Goal: Task Accomplishment & Management: Use online tool/utility

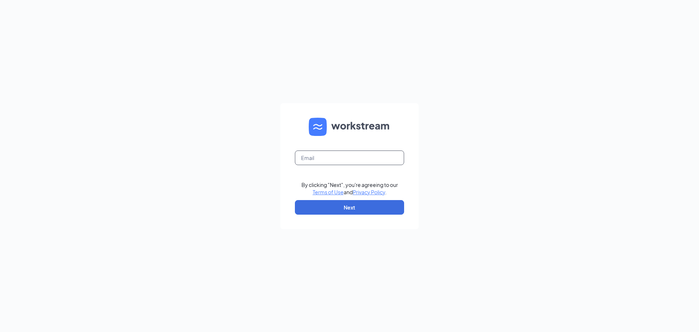
click at [349, 157] on input "text" at bounding box center [349, 157] width 109 height 15
type input "mm.office.adm@gmail.com"
click at [350, 208] on button "Next" at bounding box center [349, 207] width 109 height 15
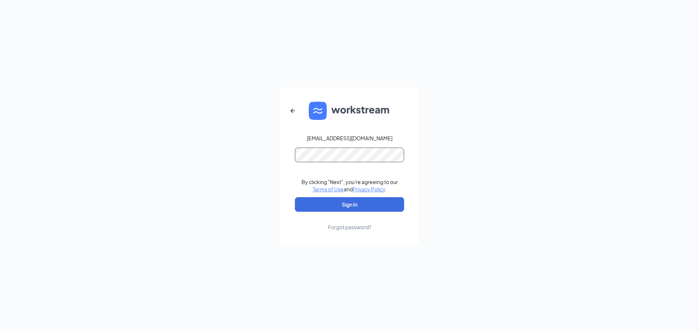
click at [295, 197] on button "Sign In" at bounding box center [349, 204] width 109 height 15
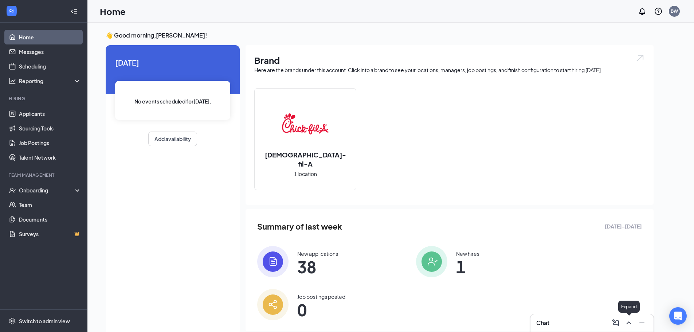
click at [626, 323] on icon "ChevronUp" at bounding box center [628, 322] width 9 height 9
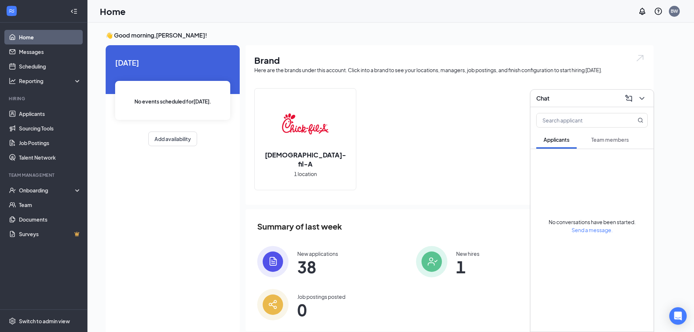
click at [609, 140] on span "Team members" at bounding box center [610, 139] width 38 height 7
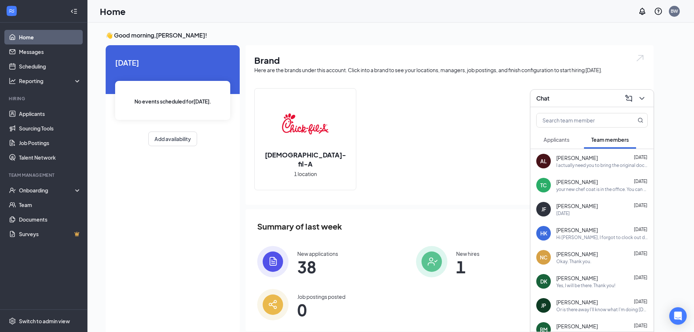
click at [586, 165] on div "I actually need you to bring the original documents into the store. We cannot a…" at bounding box center [601, 165] width 91 height 6
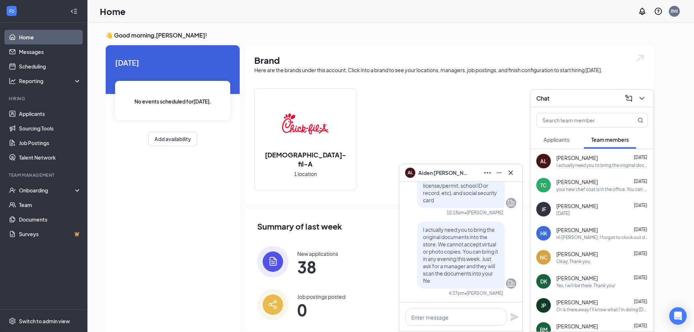
click at [491, 240] on p "I actually need you to bring the original documents into the store. We cannot a…" at bounding box center [461, 255] width 76 height 58
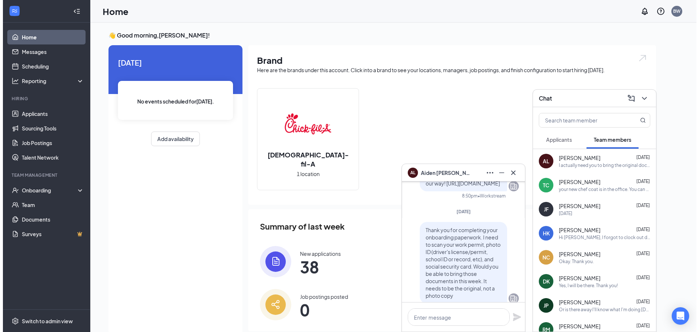
scroll to position [-291, 0]
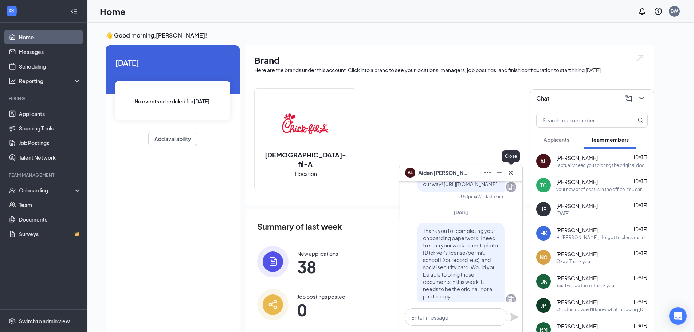
click at [511, 174] on icon "Cross" at bounding box center [510, 172] width 9 height 9
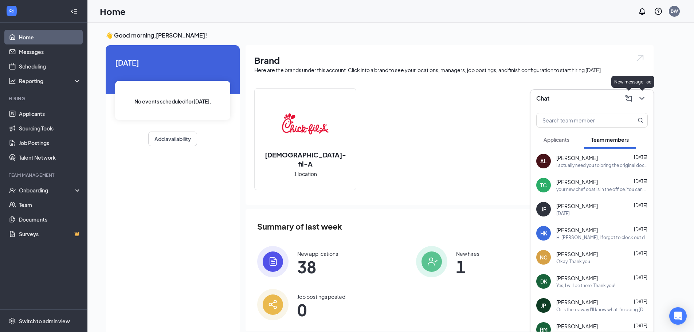
click at [644, 99] on icon "ChevronDown" at bounding box center [641, 98] width 9 height 9
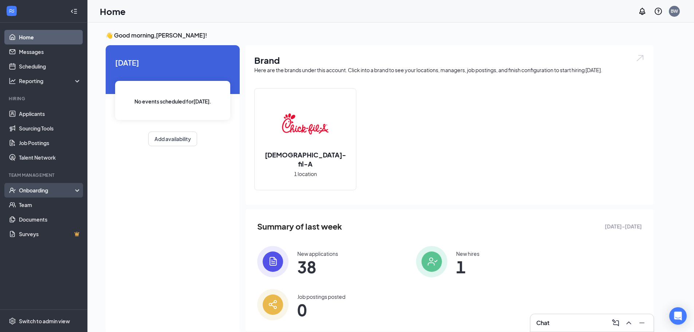
click at [27, 191] on div "Onboarding" at bounding box center [47, 189] width 56 height 7
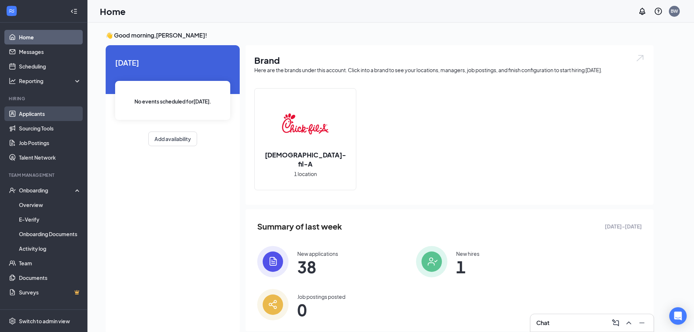
click at [29, 113] on link "Applicants" at bounding box center [50, 113] width 62 height 15
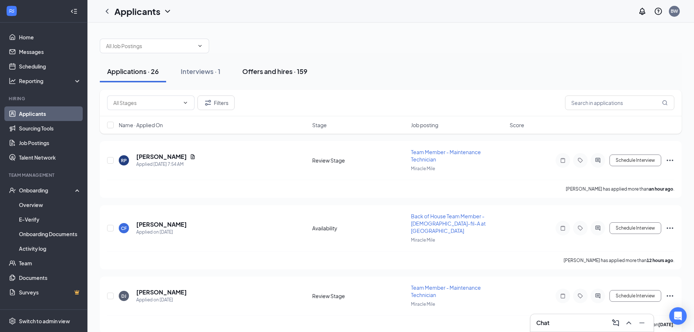
click at [276, 75] on div "Offers and hires · 159" at bounding box center [274, 71] width 65 height 9
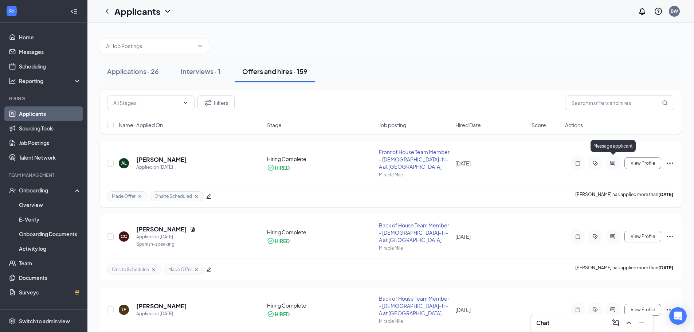
click at [615, 161] on icon "ActiveChat" at bounding box center [612, 163] width 5 height 5
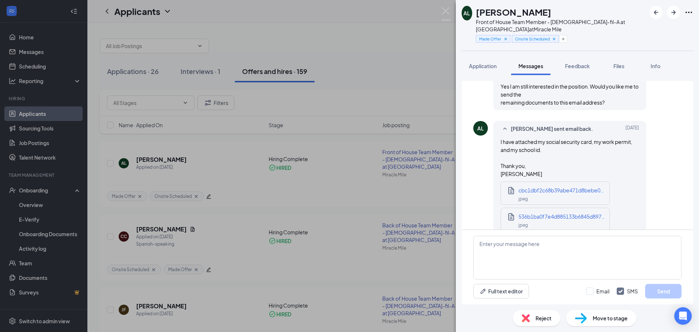
scroll to position [48, 0]
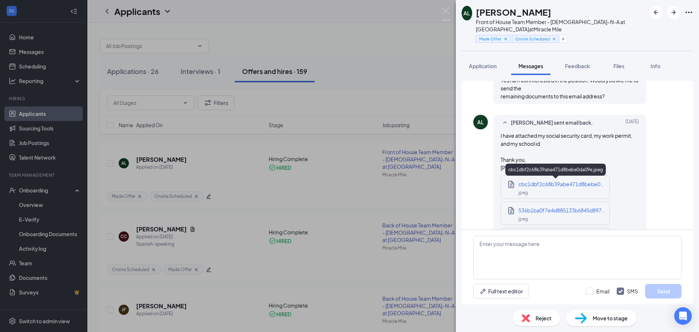
click at [543, 182] on span "cbc1dbf2c68b39abe471d8bebe0da09e.jpeg" at bounding box center [574, 184] width 110 height 7
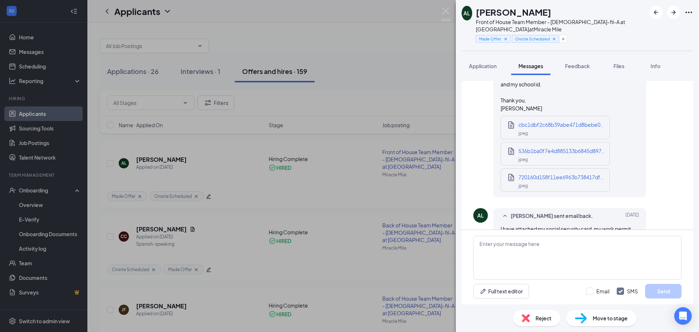
scroll to position [109, 0]
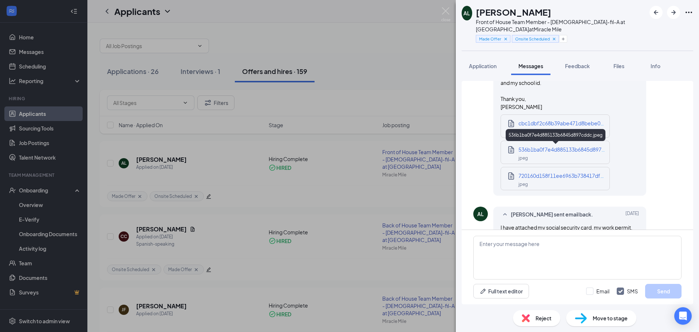
click at [525, 150] on span "536b1ba0f7e4d885133b6845d897cddc.jpeg" at bounding box center [573, 149] width 108 height 7
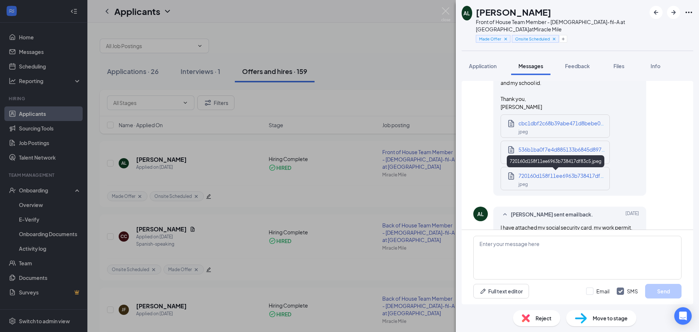
click at [541, 178] on span "720160d158f11ee6963b738417df83c5.jpeg" at bounding box center [572, 175] width 106 height 7
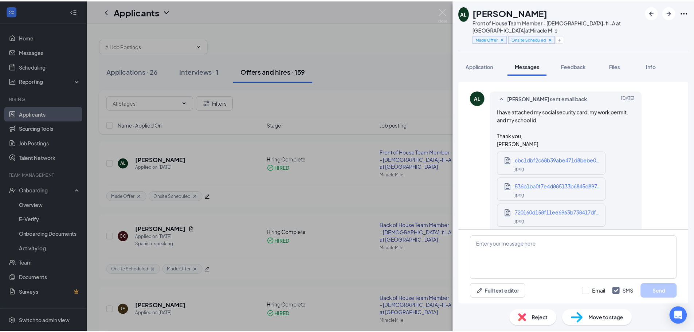
scroll to position [231, 0]
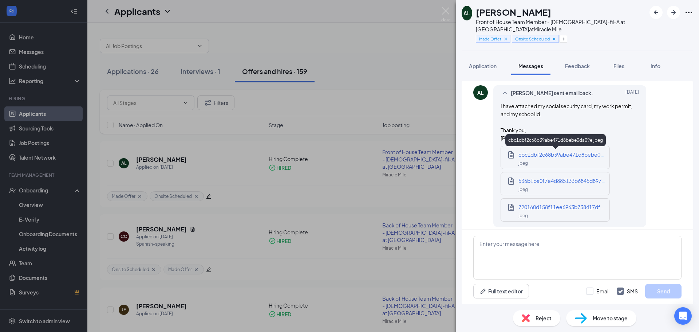
click at [550, 158] on div "cbc1dbf2c68b39abe471d8bebe0da09e.jpeg" at bounding box center [562, 154] width 87 height 8
click at [445, 11] on img at bounding box center [445, 14] width 9 height 14
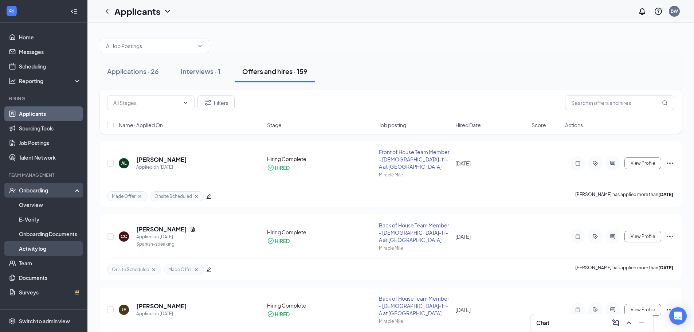
click at [39, 248] on link "Activity log" at bounding box center [50, 248] width 62 height 15
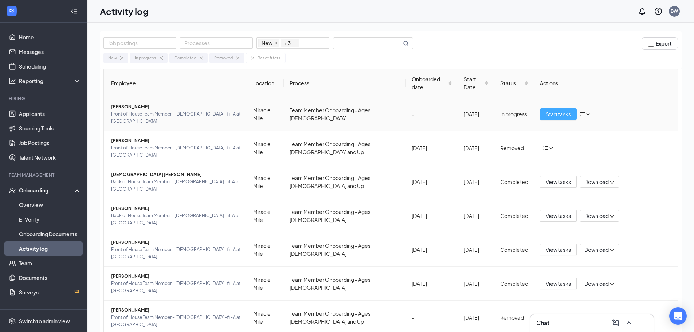
click at [553, 110] on span "Start tasks" at bounding box center [558, 114] width 25 height 8
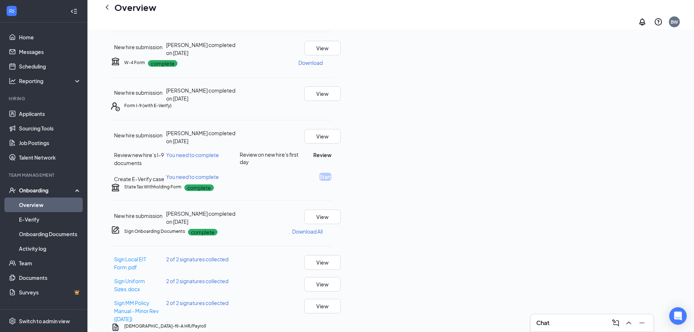
scroll to position [121, 0]
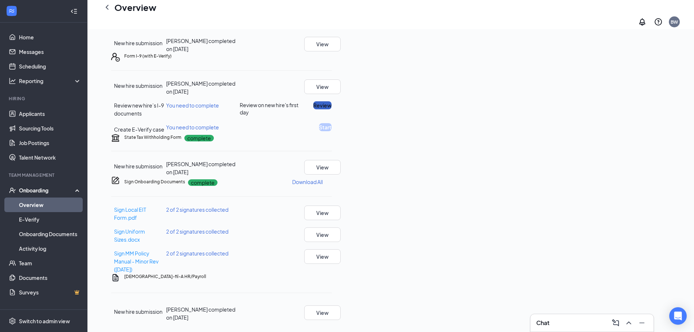
click at [331, 109] on button "Review" at bounding box center [322, 105] width 18 height 8
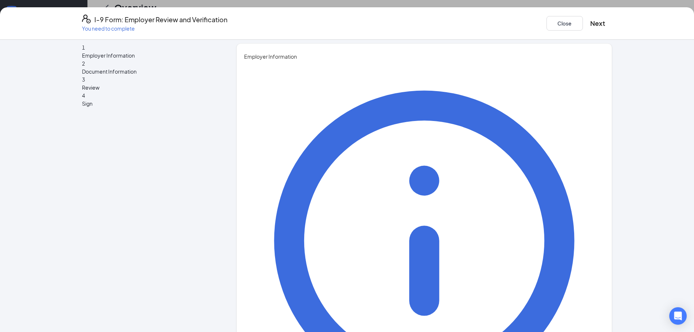
scroll to position [5, 0]
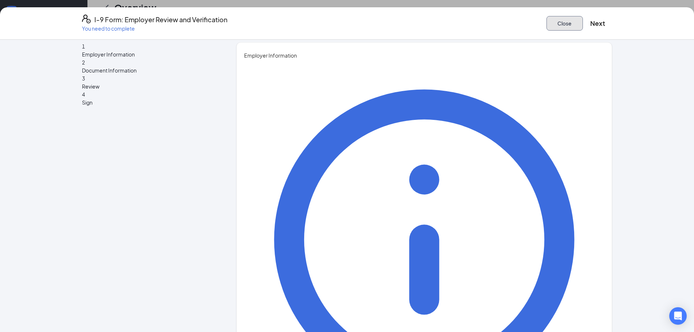
click at [546, 20] on button "Close" at bounding box center [564, 23] width 36 height 15
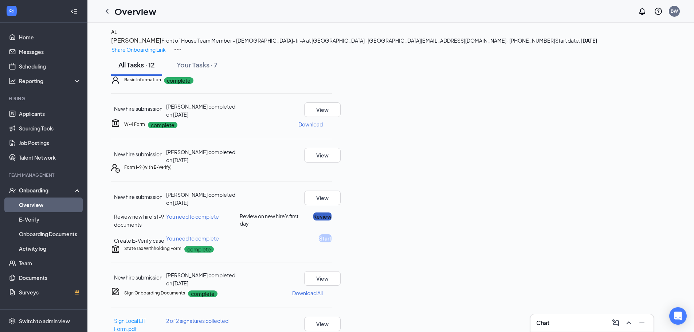
scroll to position [0, 0]
